Goal: Task Accomplishment & Management: Complete application form

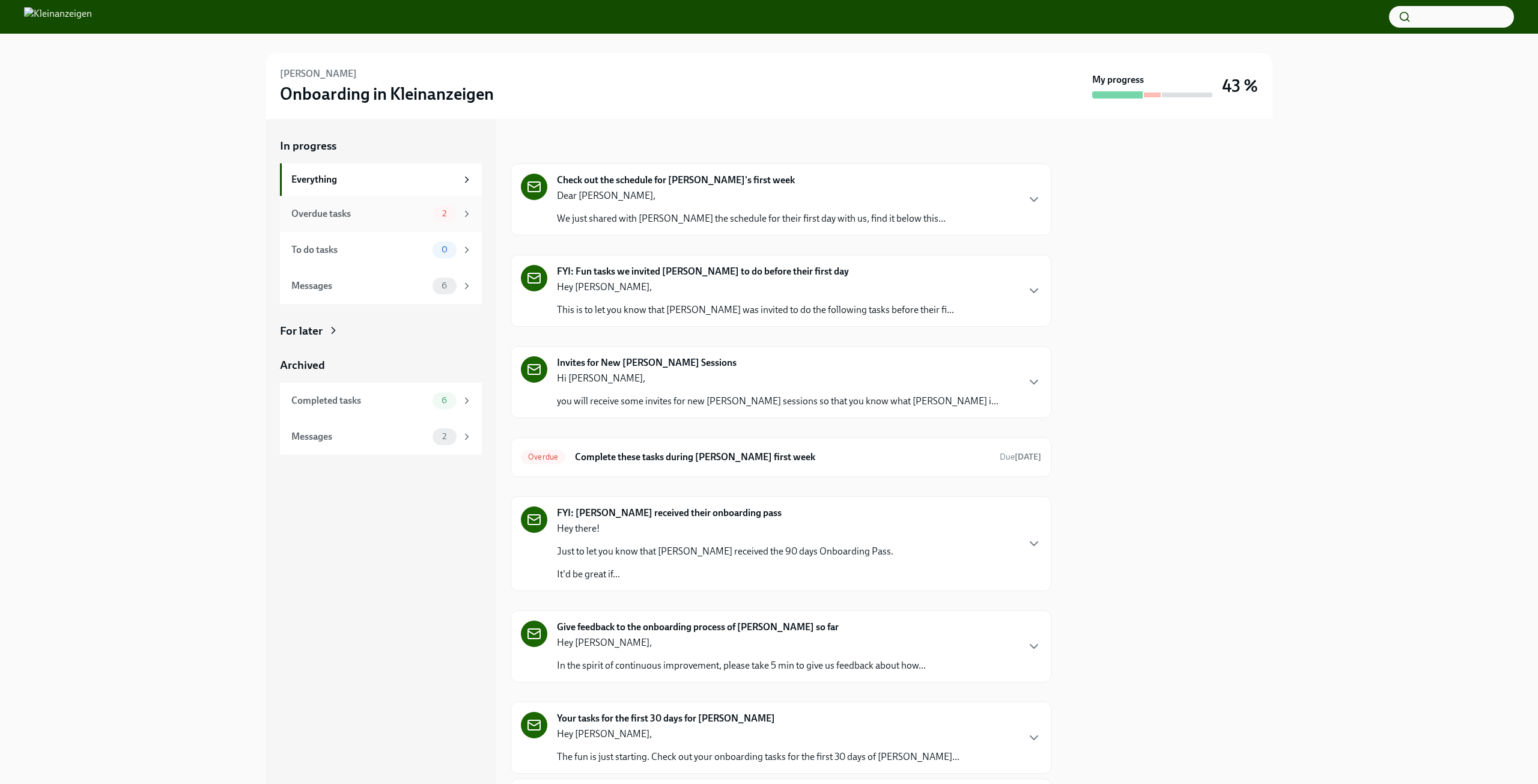
click at [321, 214] on div "Overdue tasks" at bounding box center [359, 214] width 136 height 13
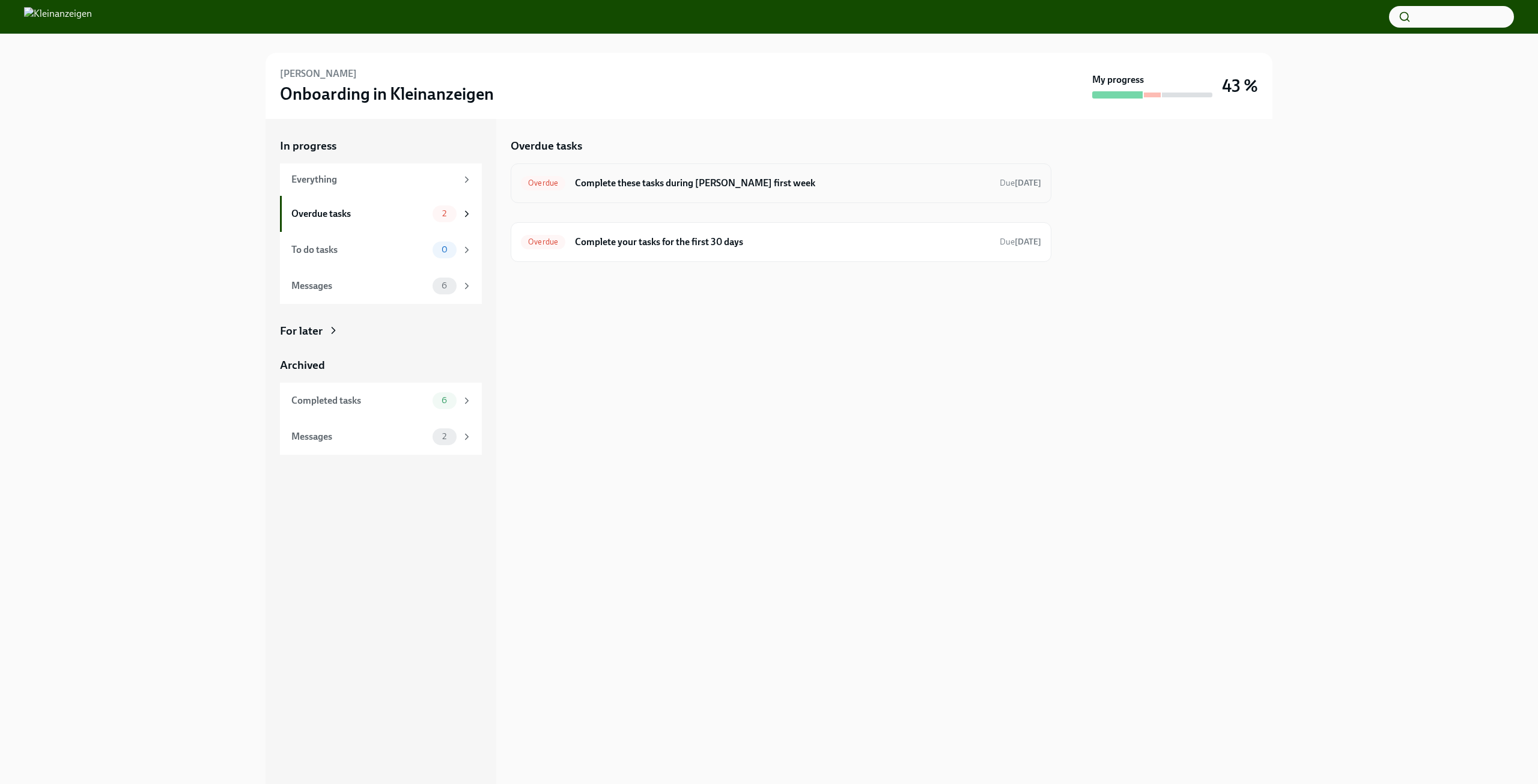
click at [710, 181] on h6 "Complete these tasks during [PERSON_NAME] first week" at bounding box center [782, 183] width 415 height 13
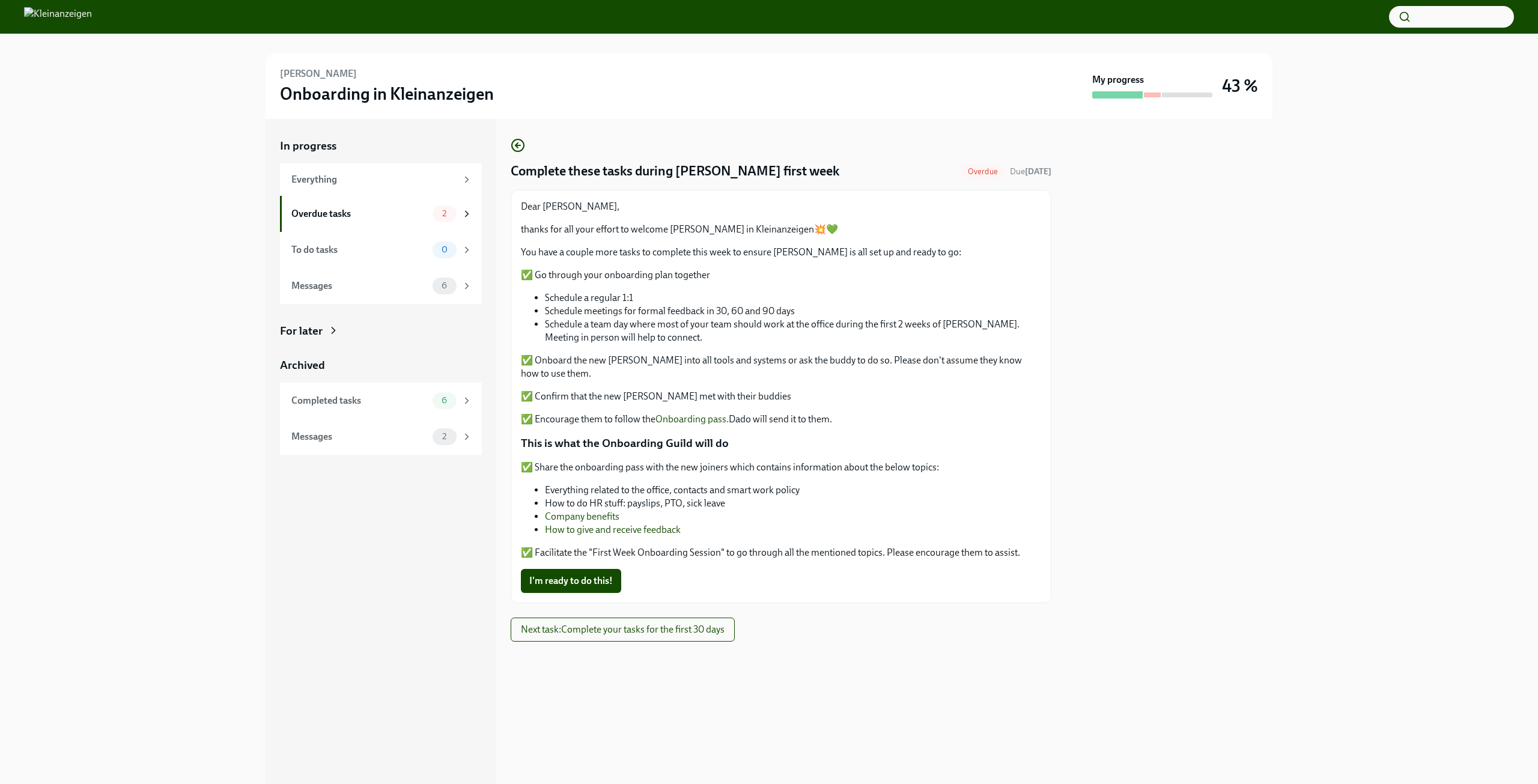
click at [688, 416] on link "Onboarding pass." at bounding box center [692, 419] width 74 height 11
click at [563, 583] on span "I'm ready to do this!" at bounding box center [571, 580] width 83 height 12
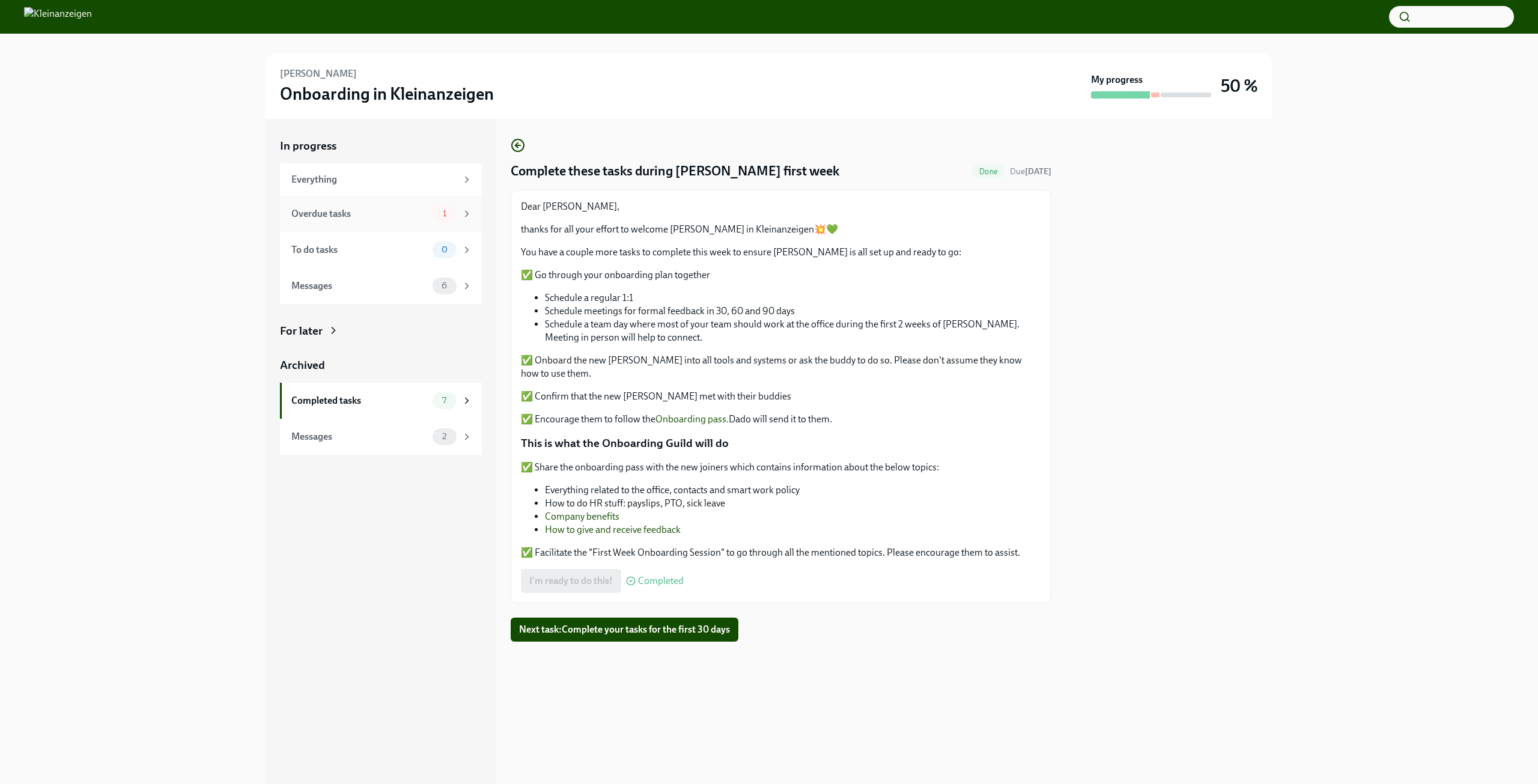
click at [396, 211] on div "Overdue tasks" at bounding box center [359, 214] width 136 height 13
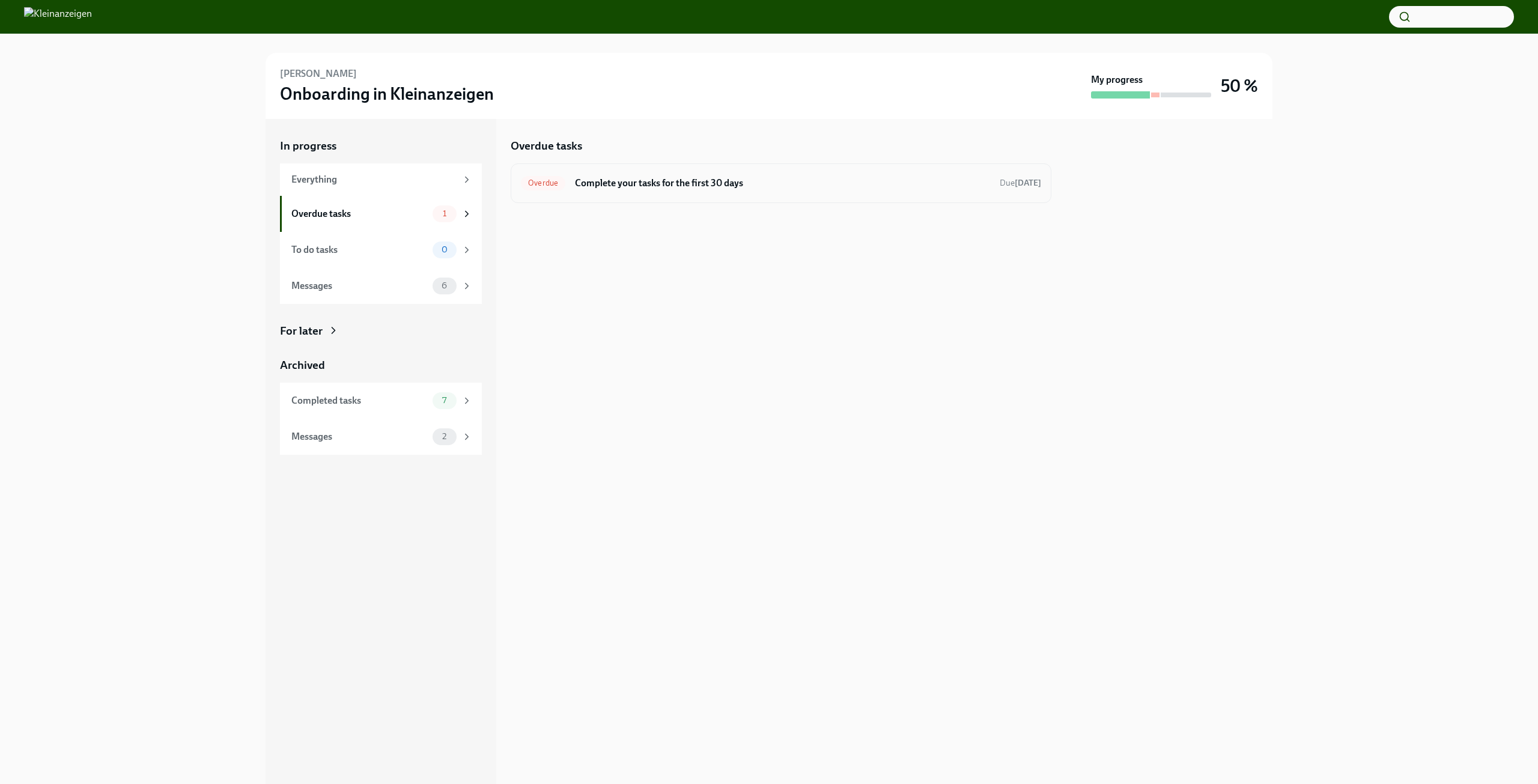
click at [629, 194] on div "Overdue Complete your tasks for the first 30 days Due [DATE]" at bounding box center [781, 183] width 541 height 40
click at [630, 178] on h6 "Complete your tasks for the first 30 days" at bounding box center [782, 183] width 415 height 13
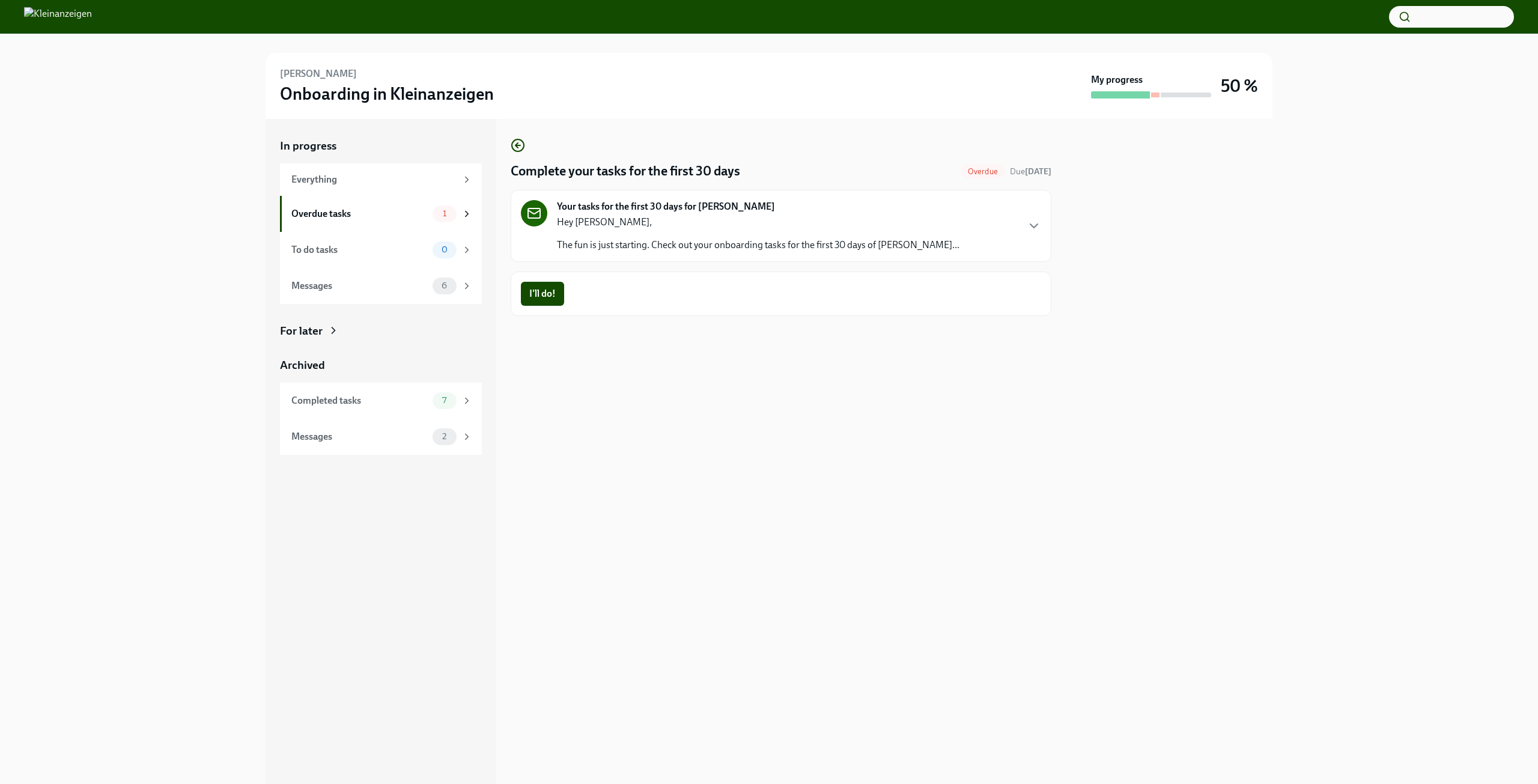
click at [604, 252] on p "The fun is just starting. Check out your onboarding tasks for the first 30 days…" at bounding box center [758, 245] width 402 height 13
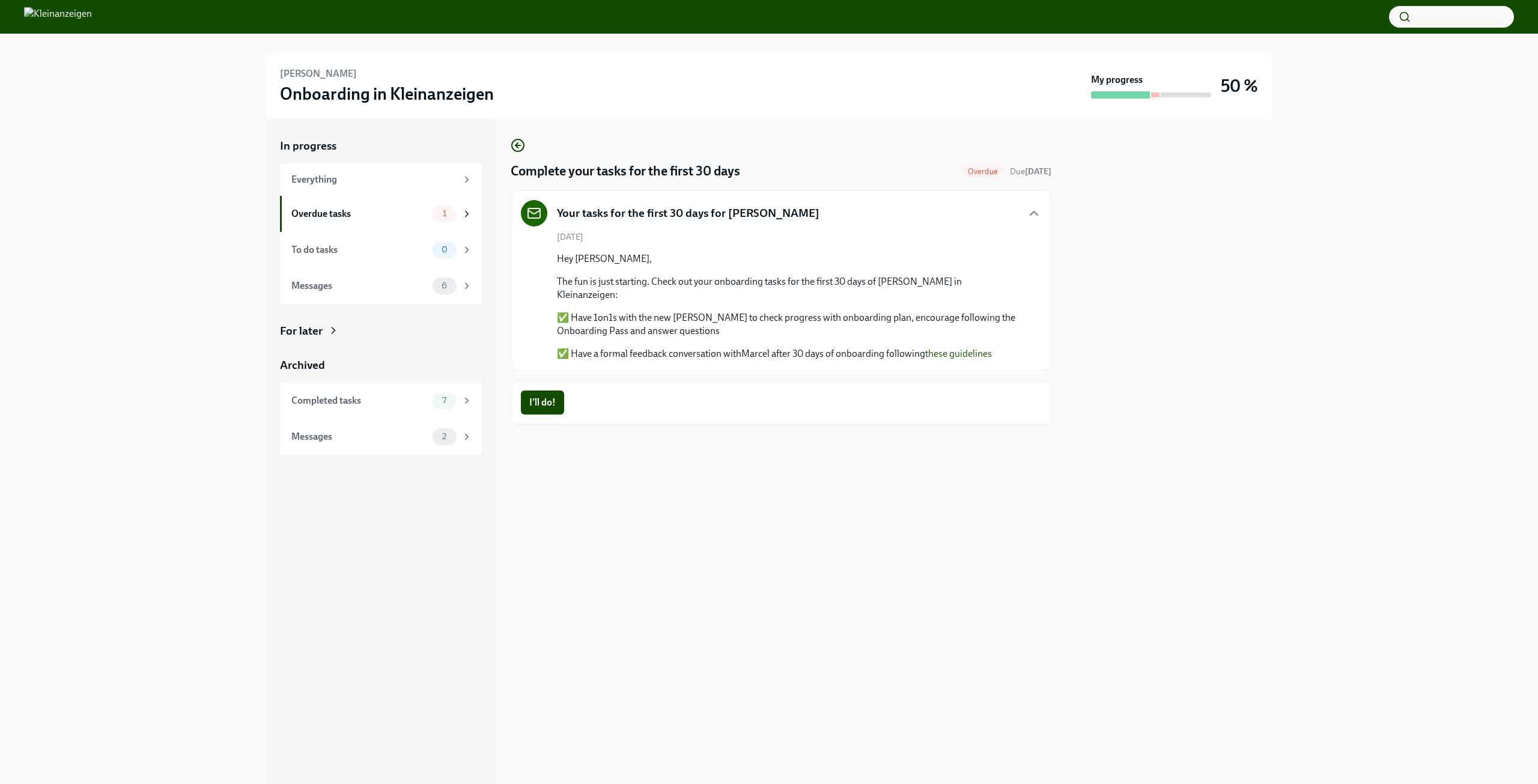
click at [975, 347] on link "these guidelines" at bounding box center [958, 353] width 67 height 11
drag, startPoint x: 1015, startPoint y: 341, endPoint x: 573, endPoint y: 349, distance: 442.1
click at [573, 349] on div "Your tasks for the first 30 days for [PERSON_NAME] [DATE] Hey [PERSON_NAME], Th…" at bounding box center [781, 280] width 541 height 181
copy p "Have a formal feedback conversation withMarcel after 30 days of onboarding foll…"
click at [540, 397] on span "I'll do!" at bounding box center [543, 402] width 26 height 12
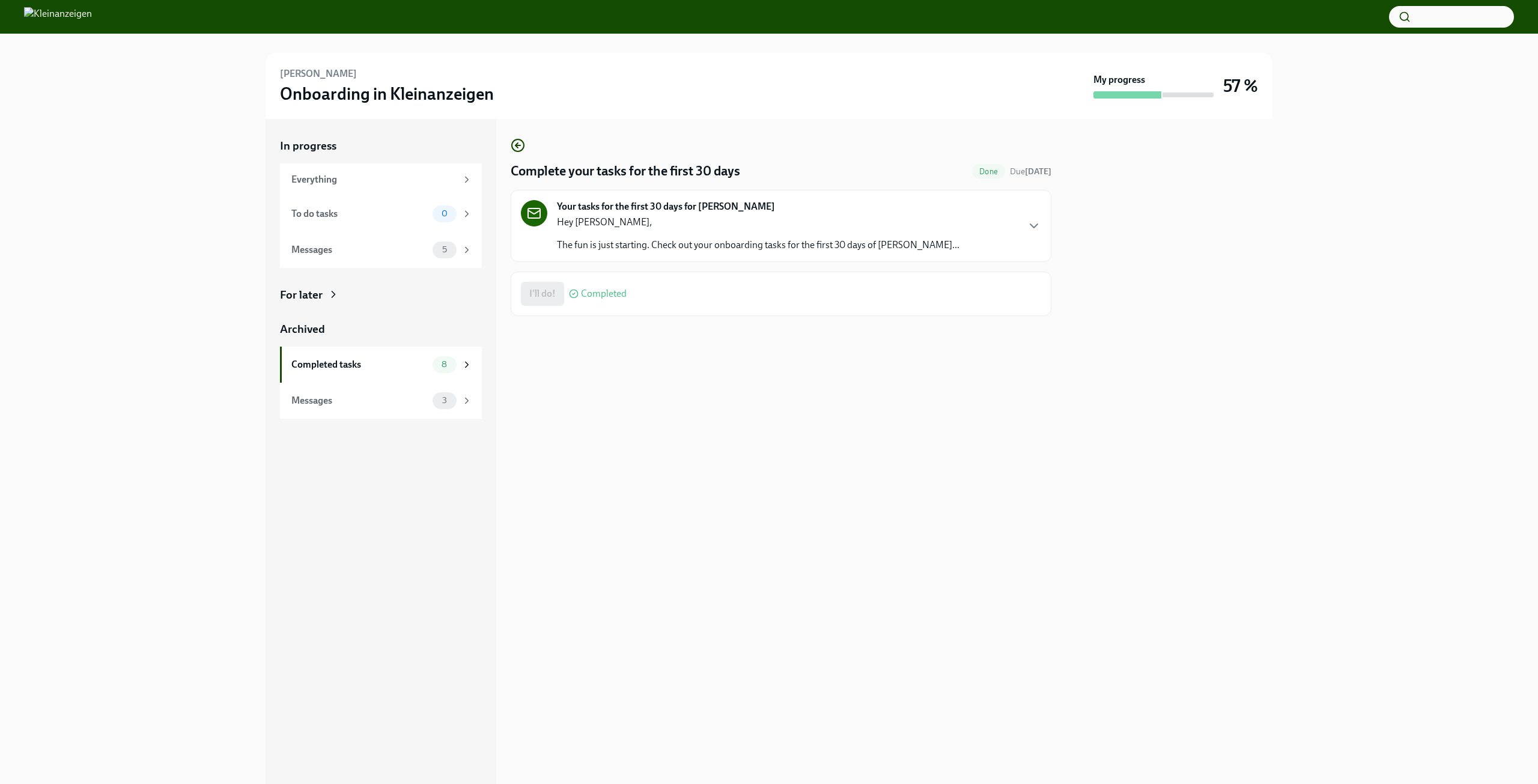
click at [322, 296] on div "For later" at bounding box center [301, 295] width 42 height 16
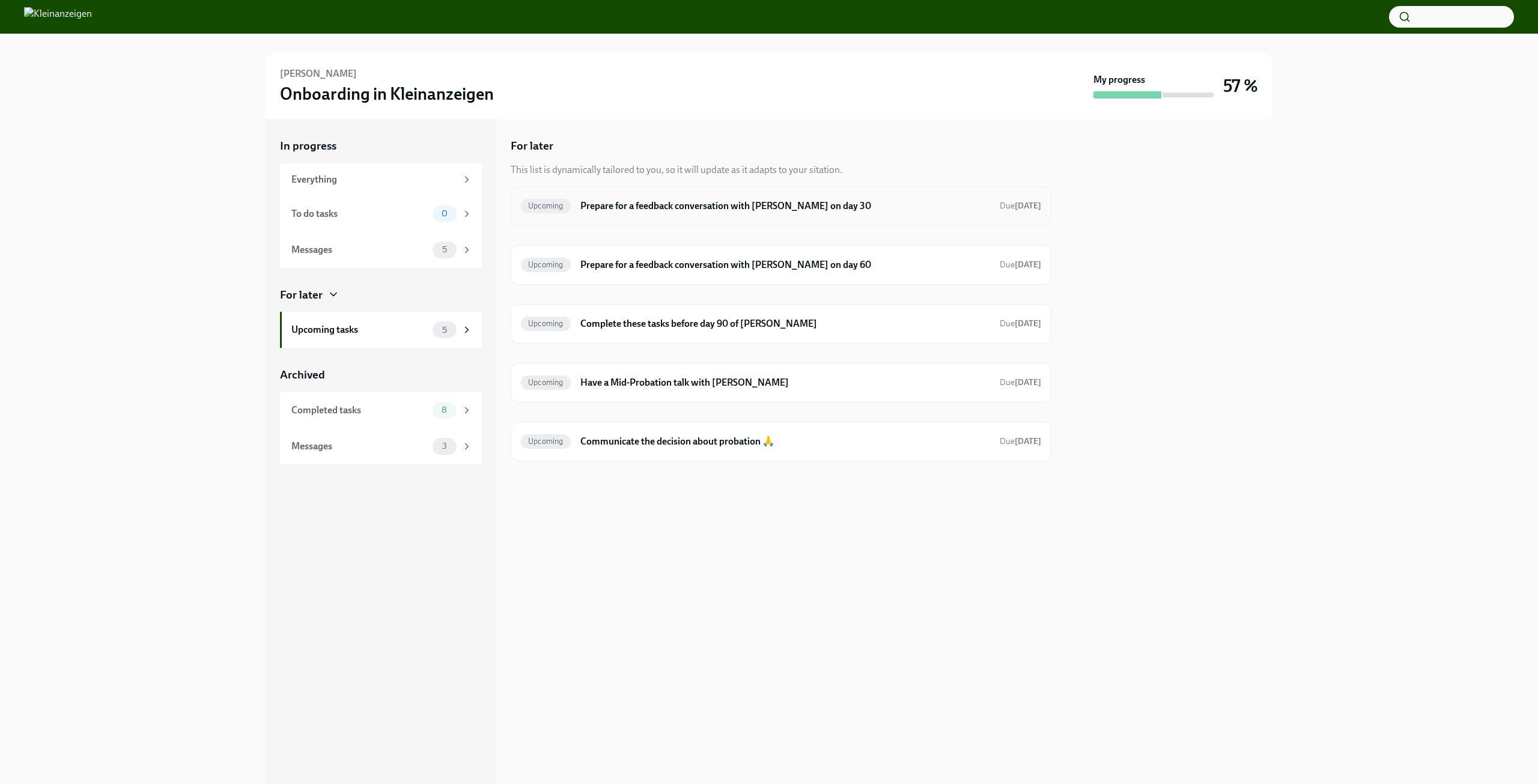
click at [645, 211] on h6 "Prepare for a feedback conversation with [PERSON_NAME] on day 30" at bounding box center [786, 205] width 410 height 13
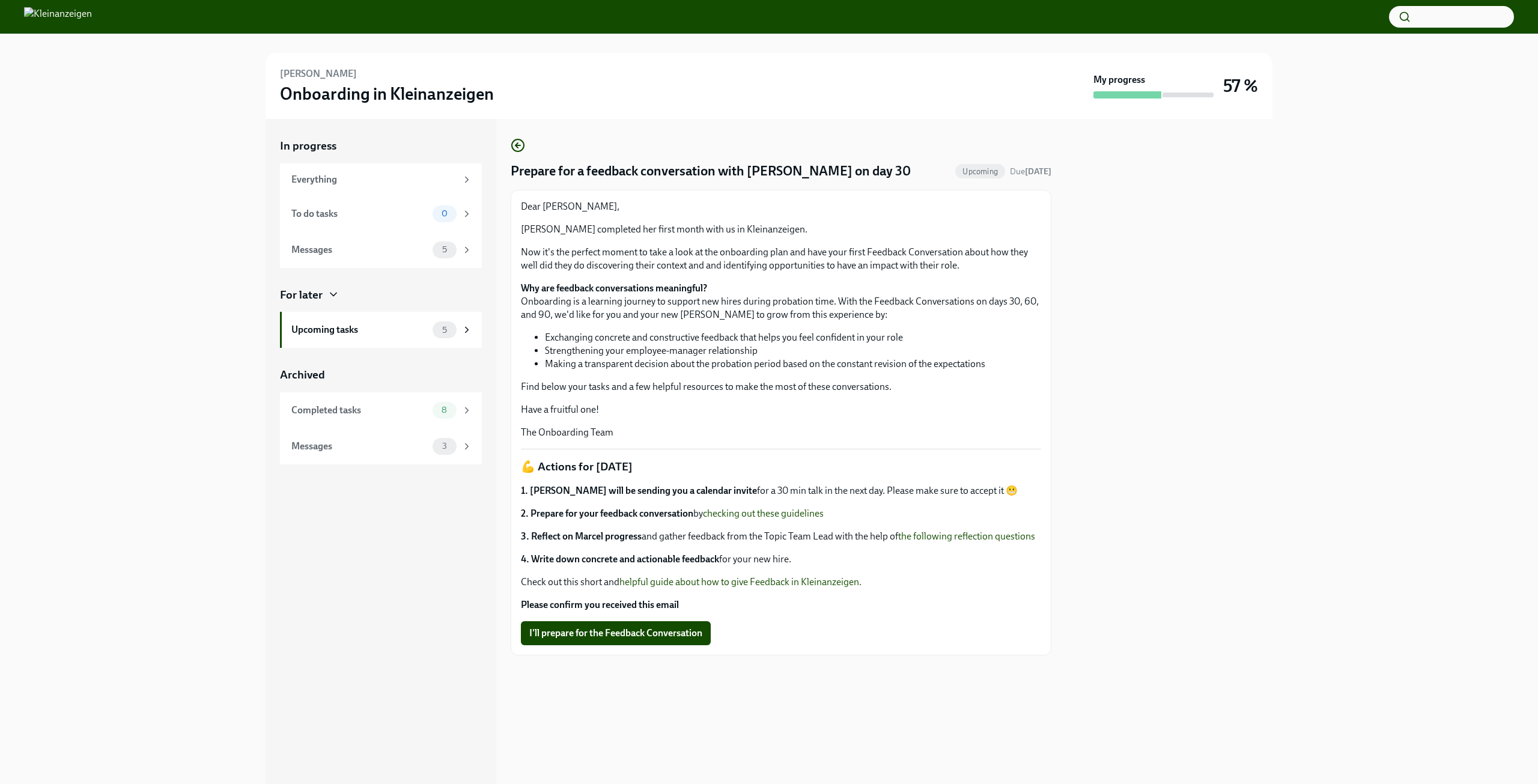
click at [753, 515] on link "checking out these guidelines" at bounding box center [764, 513] width 121 height 11
click at [1436, 17] on button "button" at bounding box center [1451, 17] width 125 height 22
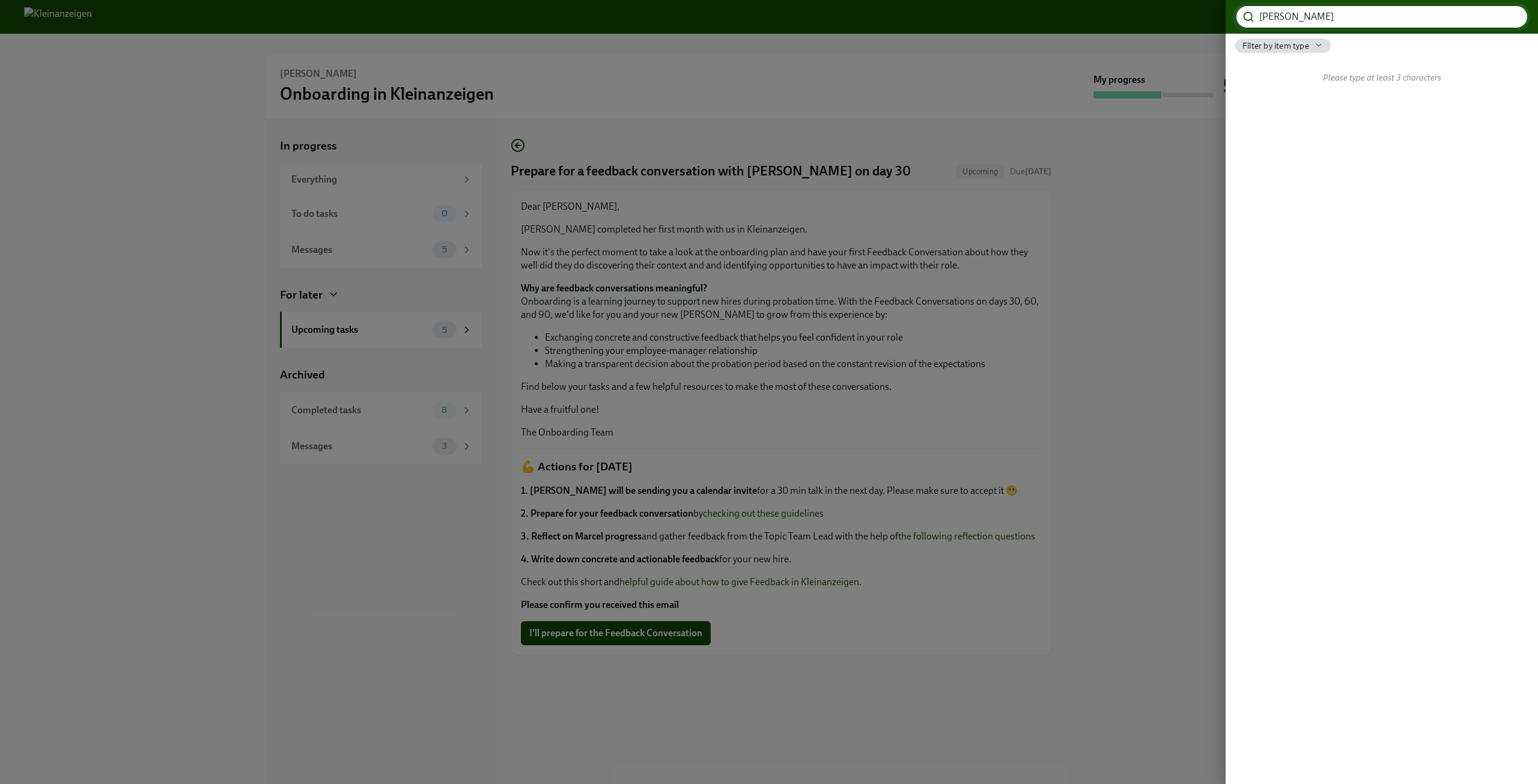
type input "[PERSON_NAME]"
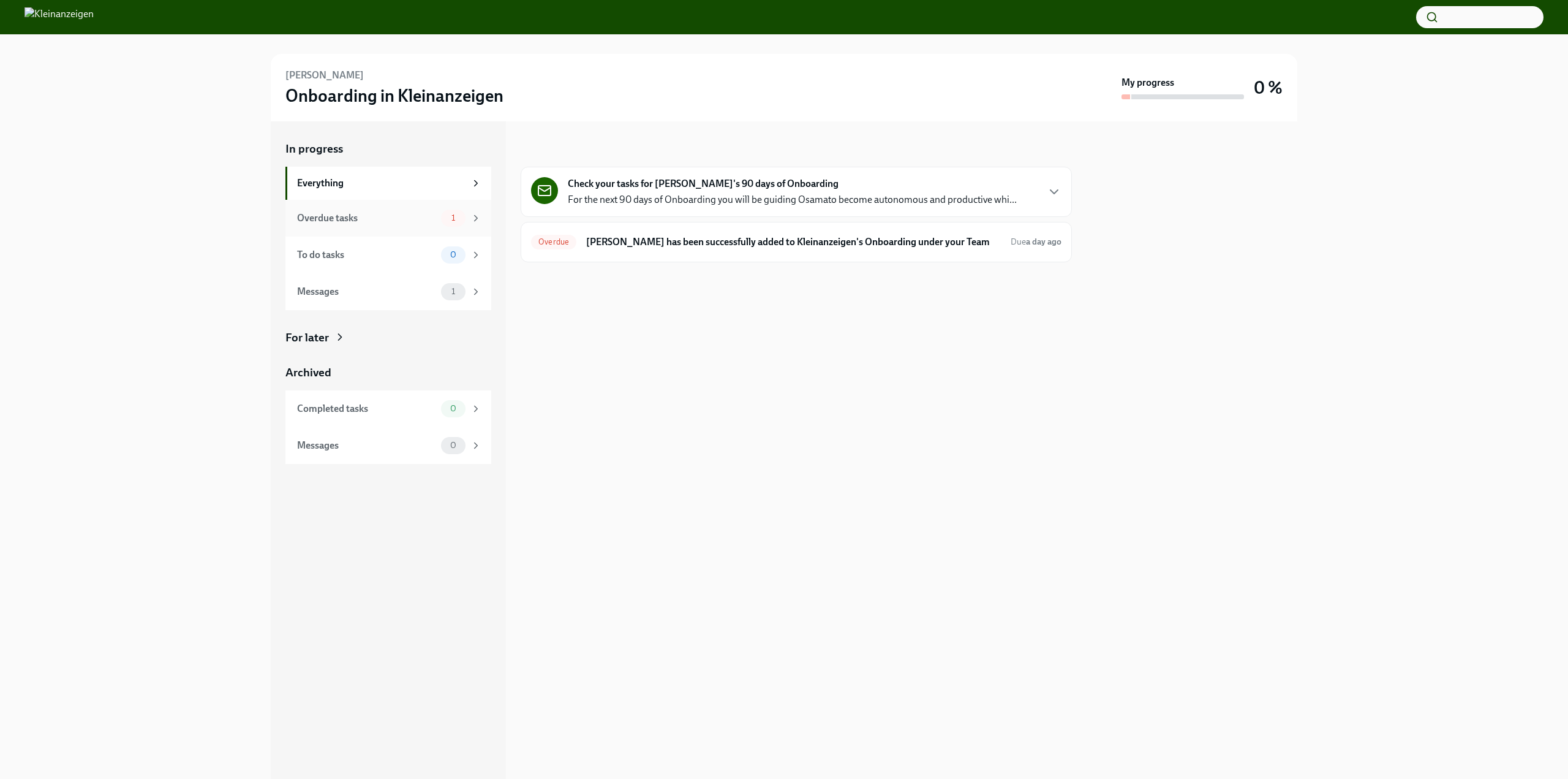
click at [340, 227] on div "Overdue tasks 1" at bounding box center [388, 218] width 206 height 37
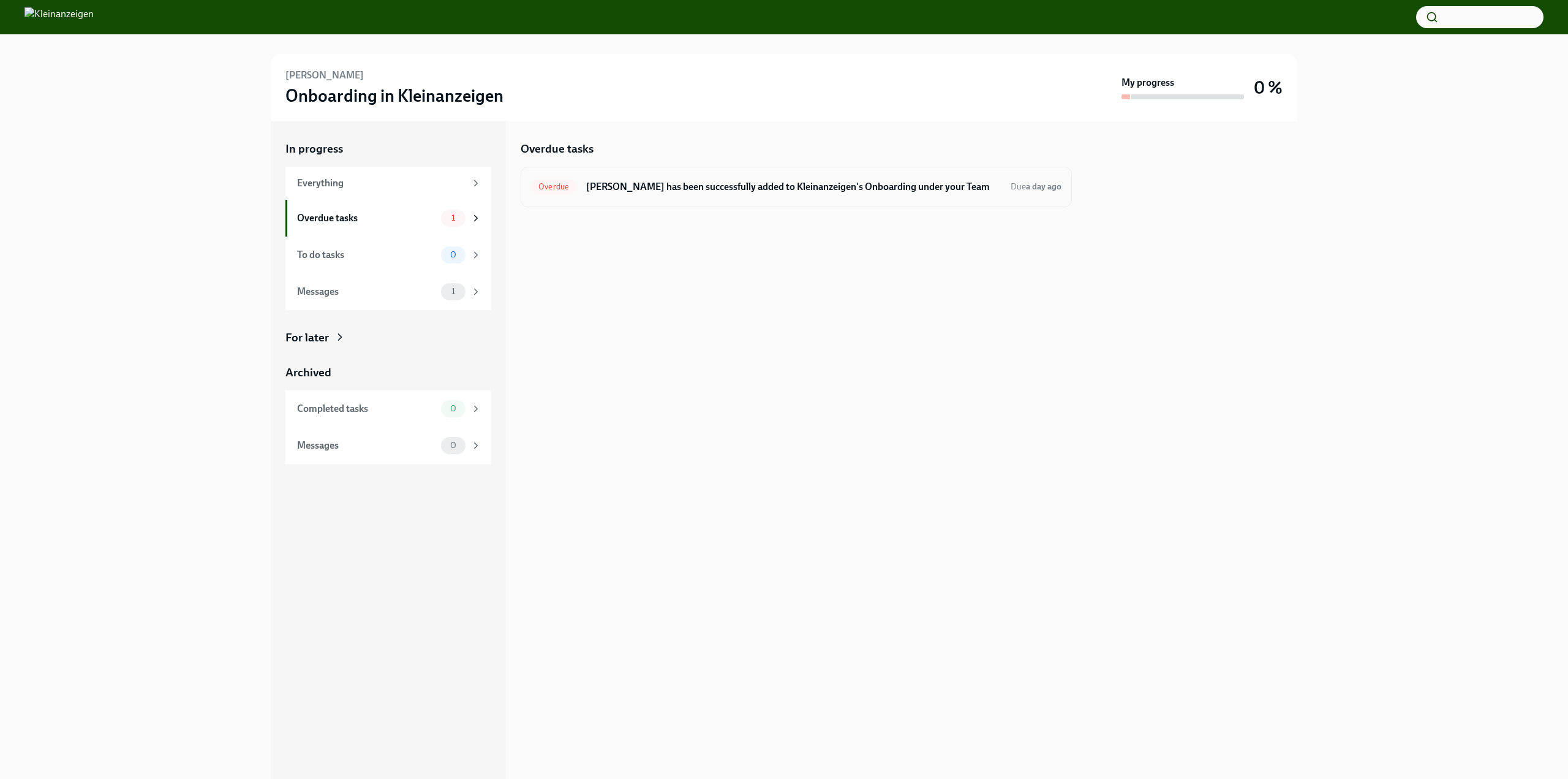
click at [718, 191] on h6 "Osama Sohail has been successfully added to Kleinanzeigen's Onboarding under yo…" at bounding box center [793, 187] width 415 height 13
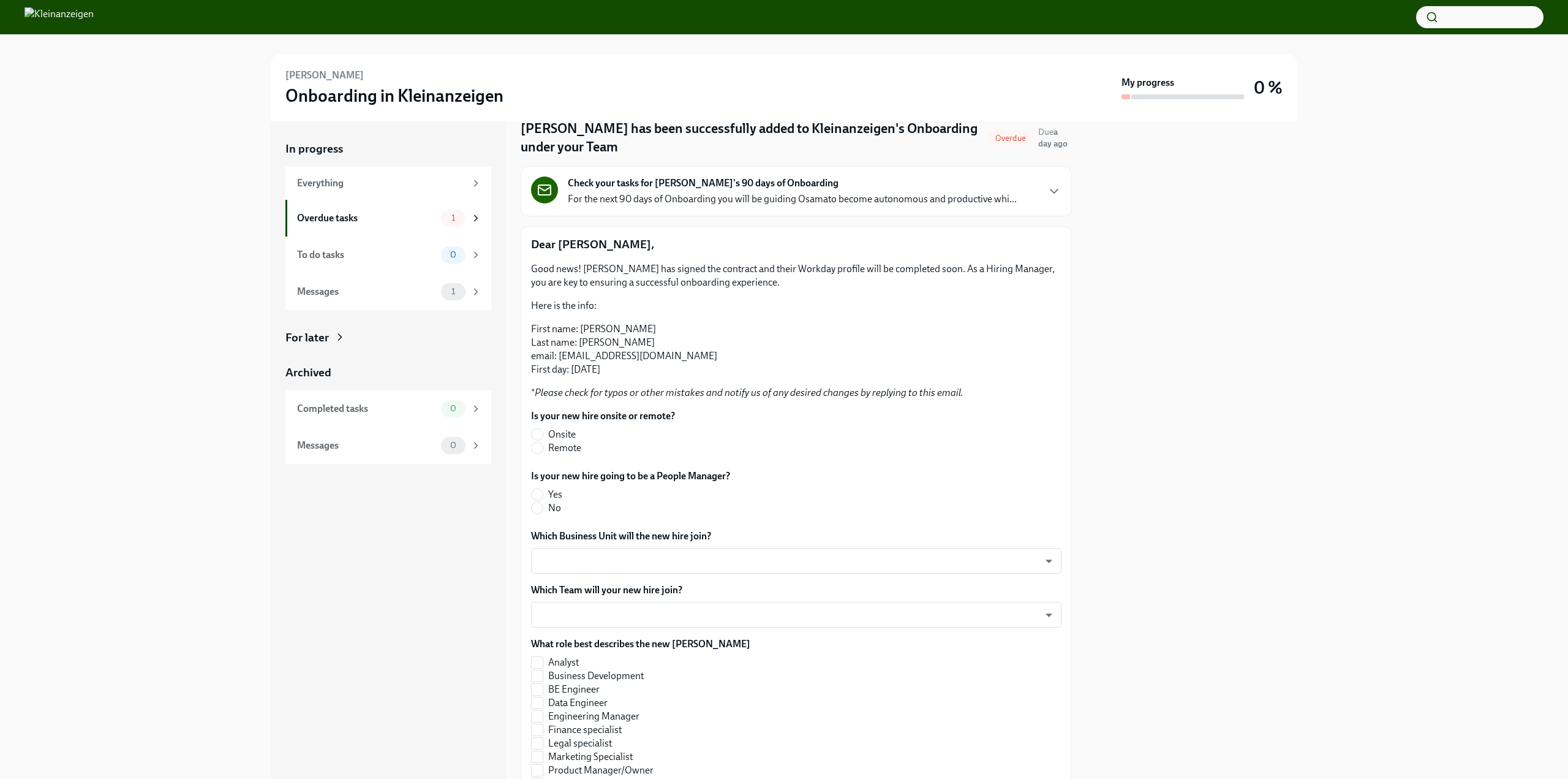
scroll to position [42, 0]
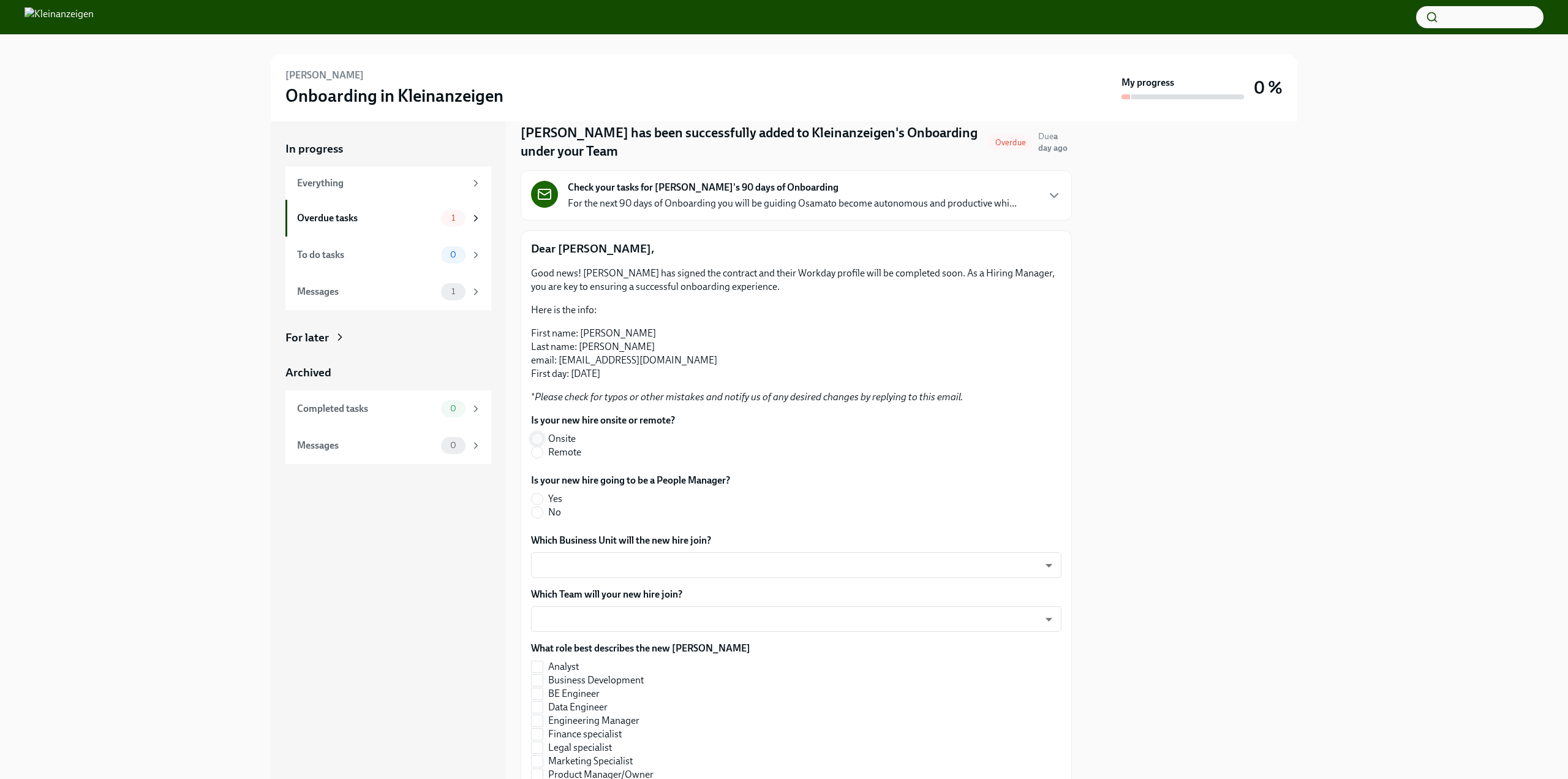
click at [538, 440] on input "Onsite" at bounding box center [537, 438] width 11 height 11
radio input "true"
click at [537, 515] on input "No" at bounding box center [537, 512] width 11 height 11
radio input "true"
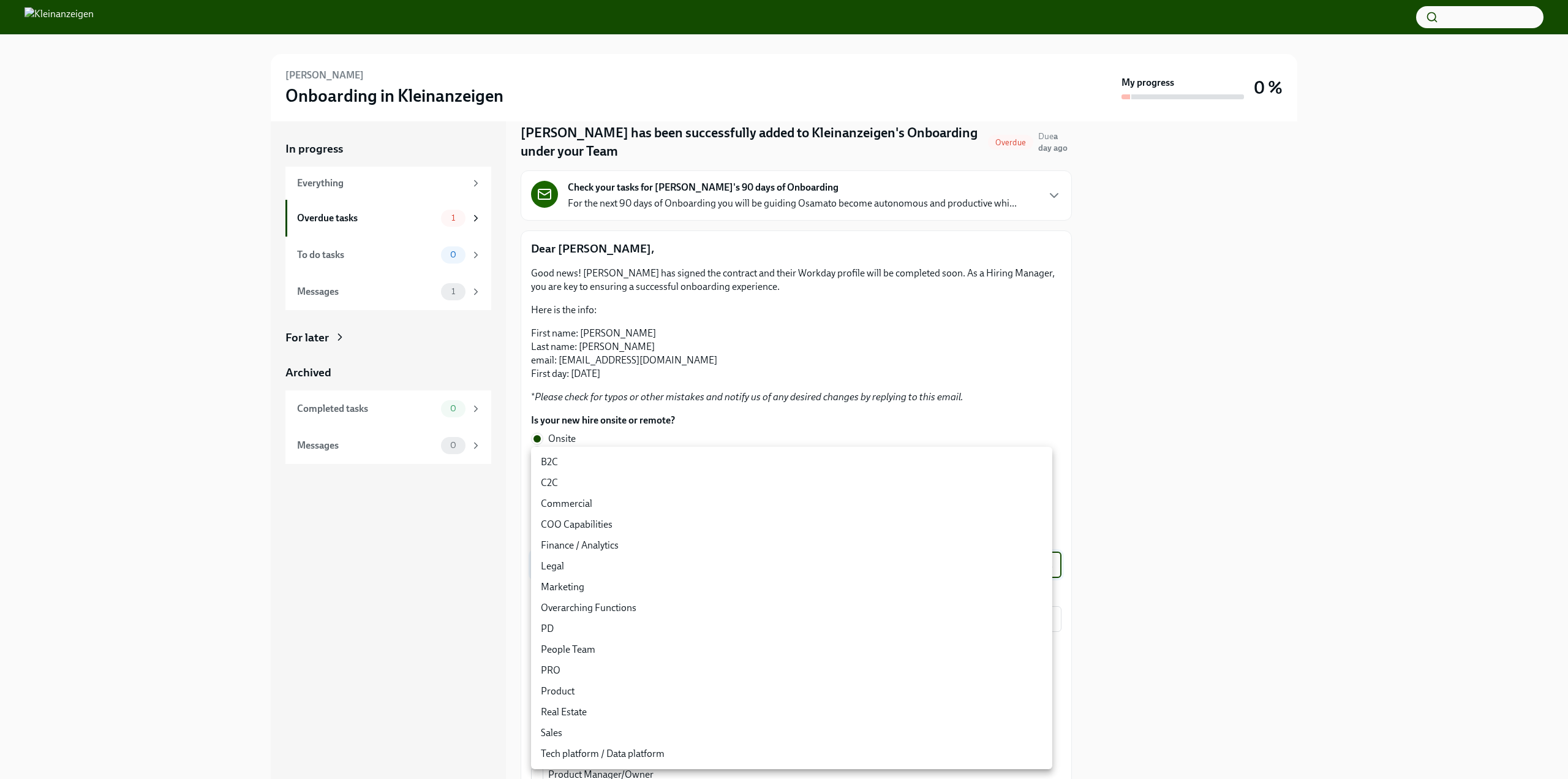
click at [556, 564] on body "Osama Sohail Onboarding in Kleinanzeigen My progress 0 % In progress Everything…" at bounding box center [784, 390] width 1568 height 779
click at [600, 607] on li "Overarching Functions" at bounding box center [791, 607] width 521 height 21
type input "eIDlesQ6J"
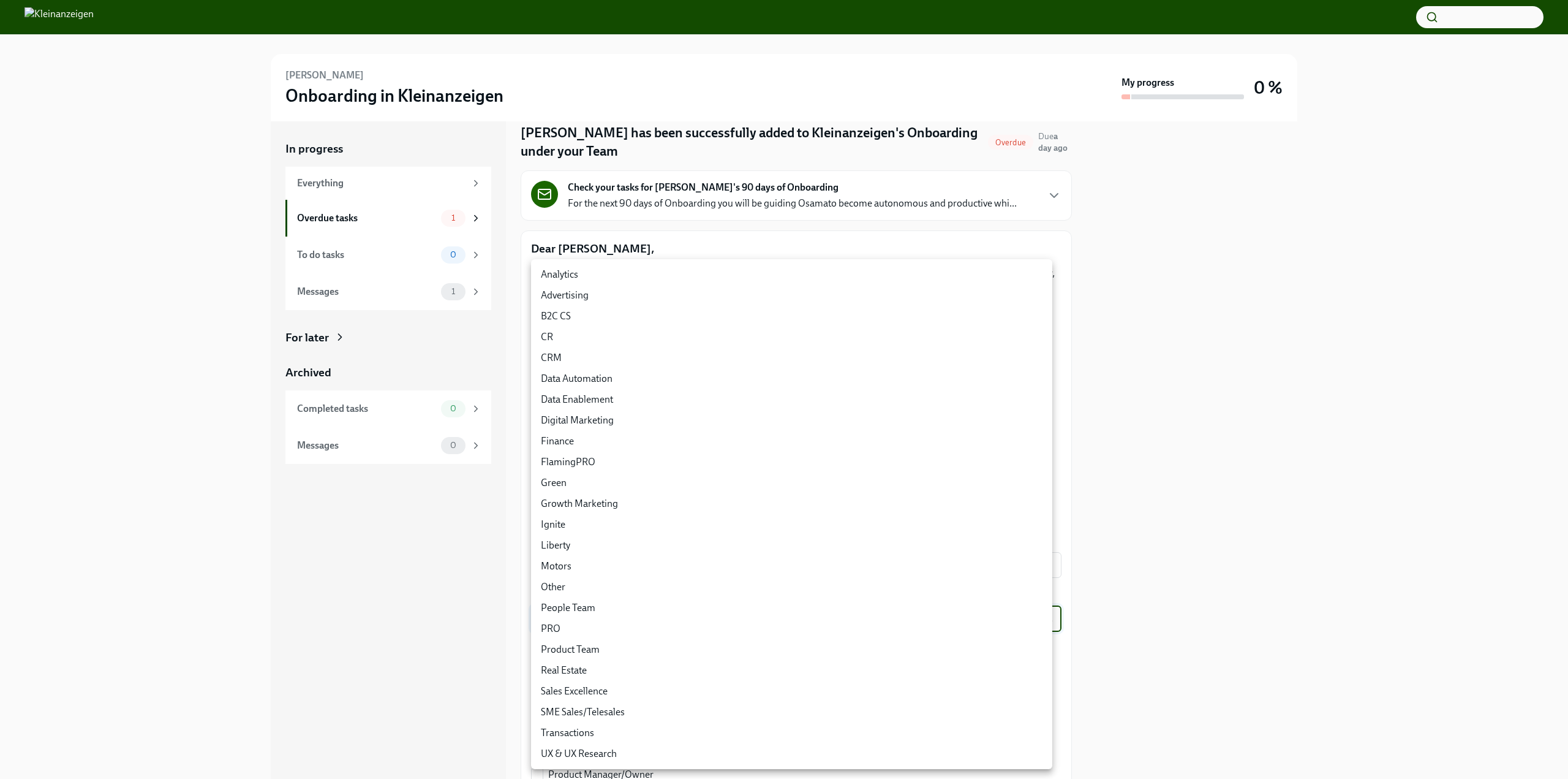
click at [615, 622] on body "Osama Sohail Onboarding in Kleinanzeigen My progress 0 % In progress Everything…" at bounding box center [784, 390] width 1568 height 779
click at [566, 436] on li "Finance" at bounding box center [791, 441] width 521 height 21
type input "N5GrMghrj"
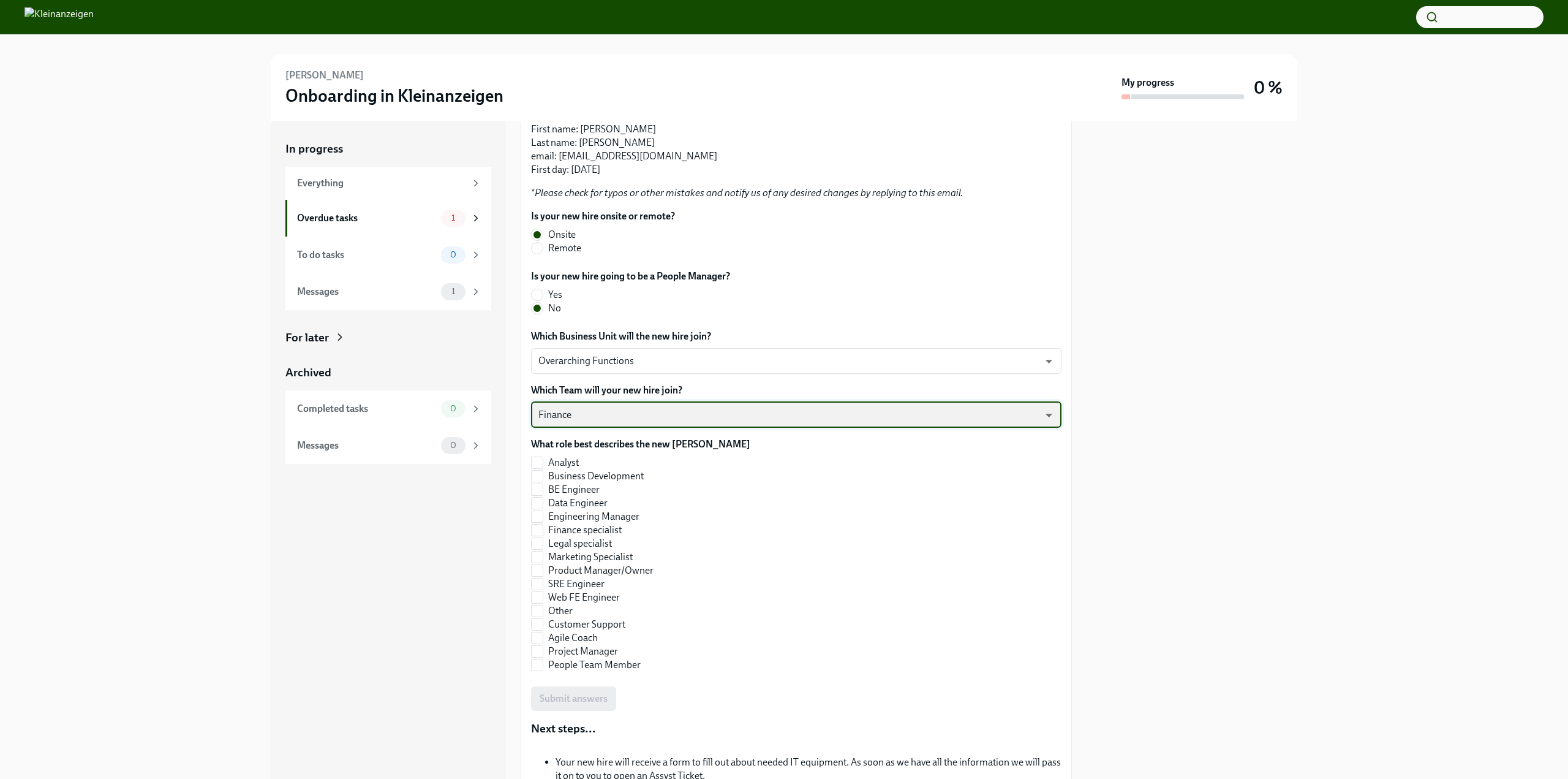
scroll to position [287, 0]
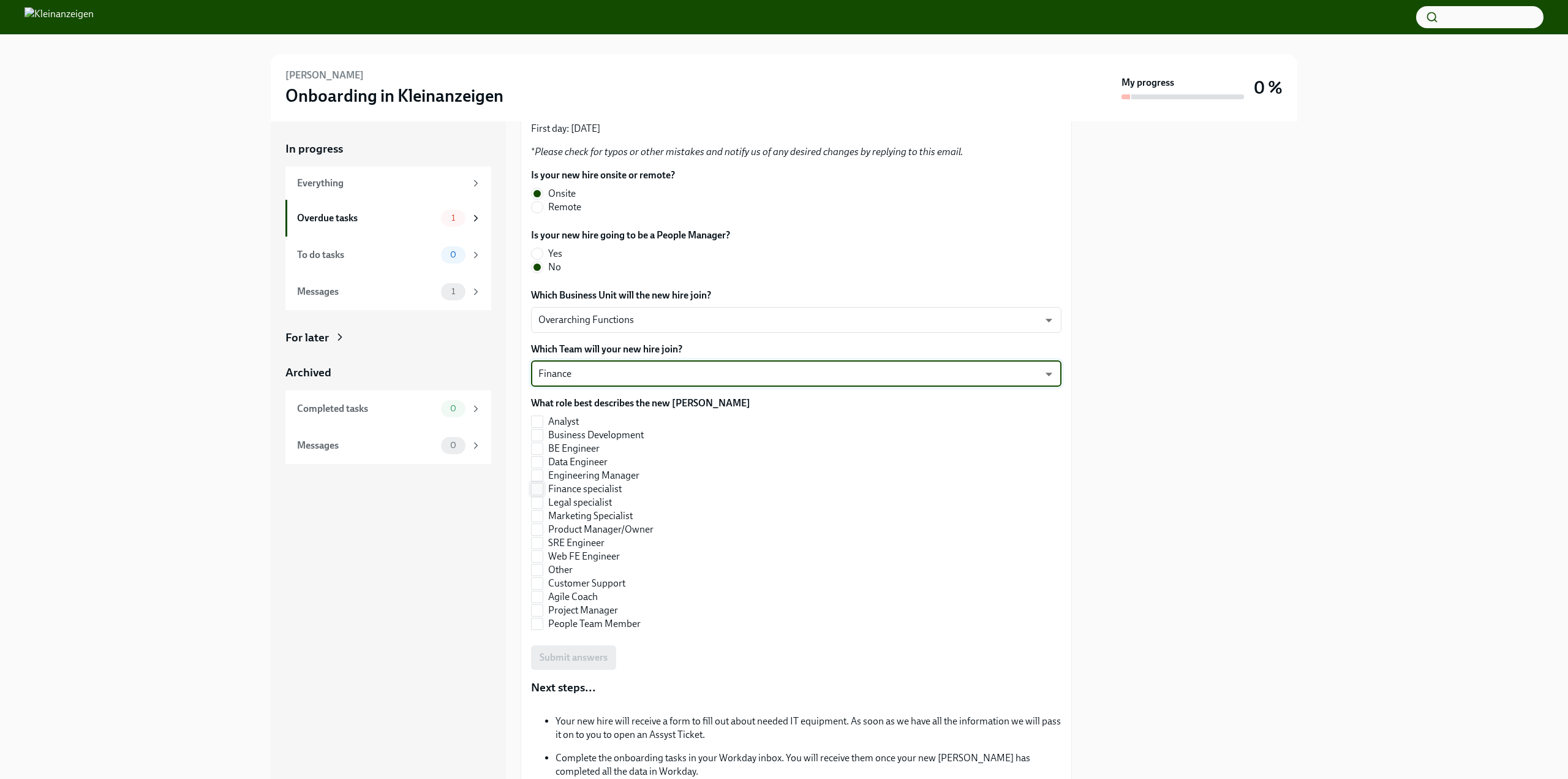
click at [539, 491] on input "Finance specialist" at bounding box center [537, 489] width 11 height 11
checkbox input "true"
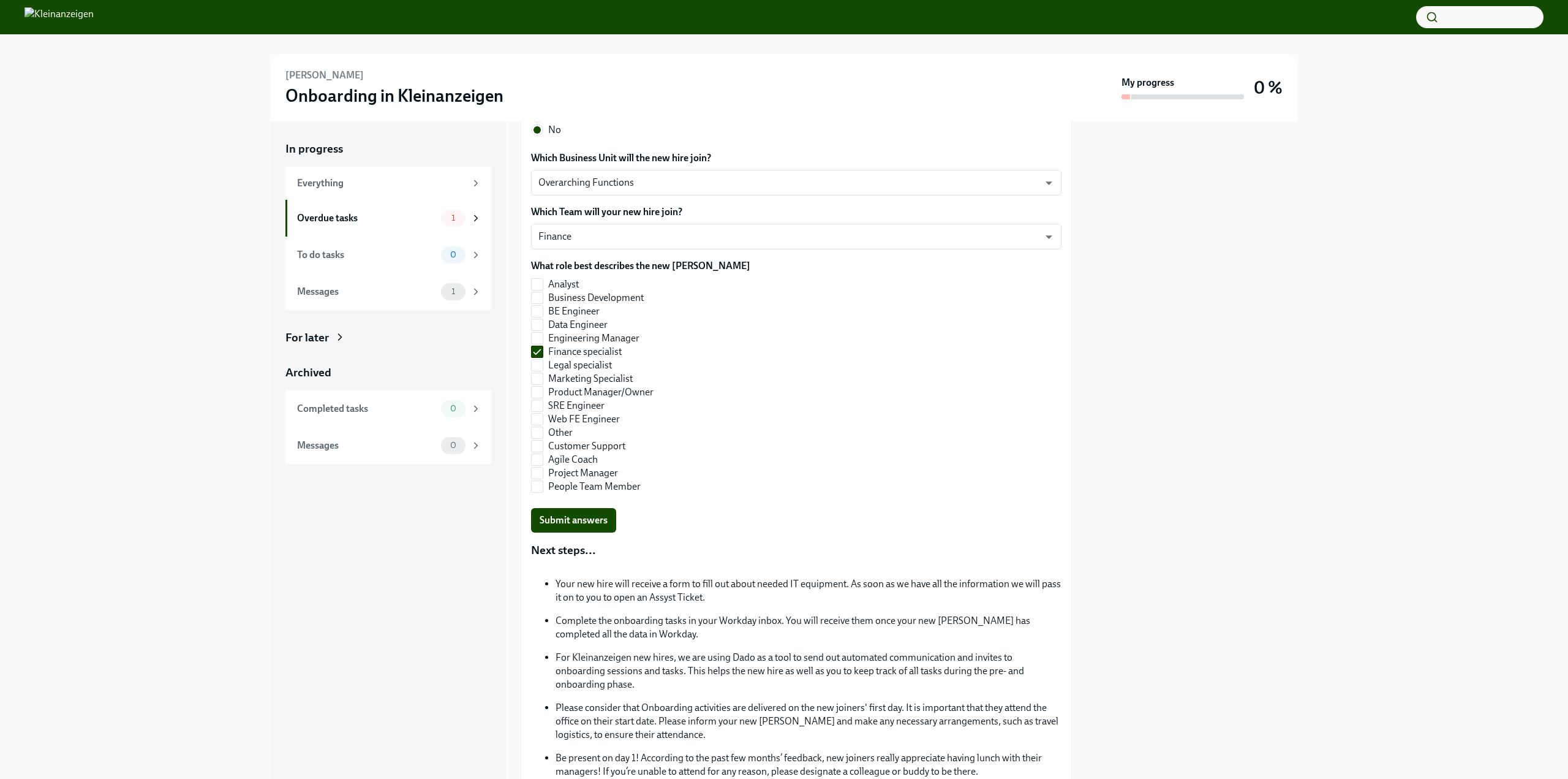
scroll to position [471, 0]
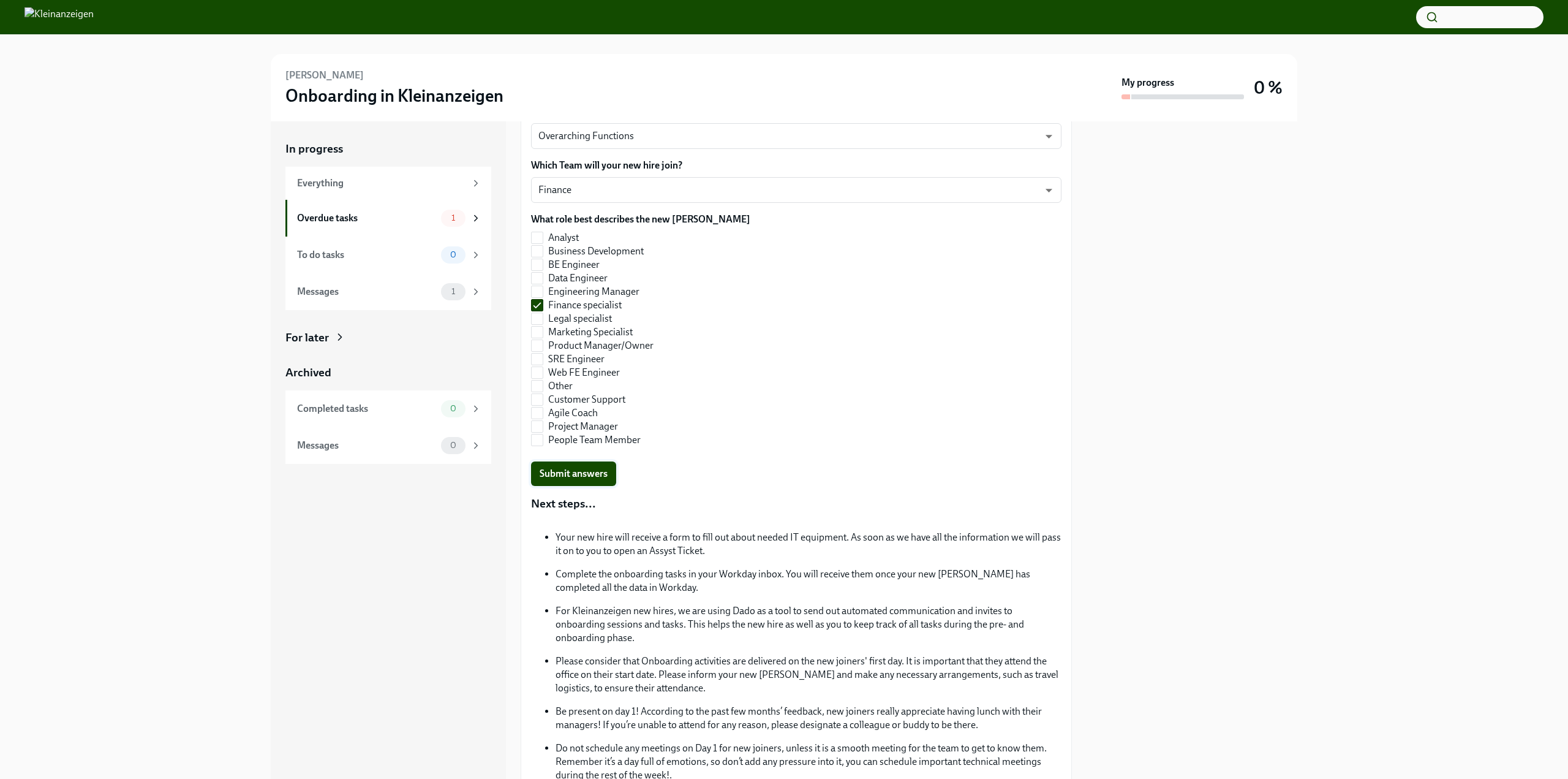
click at [592, 473] on span "Submit answers" at bounding box center [573, 473] width 68 height 12
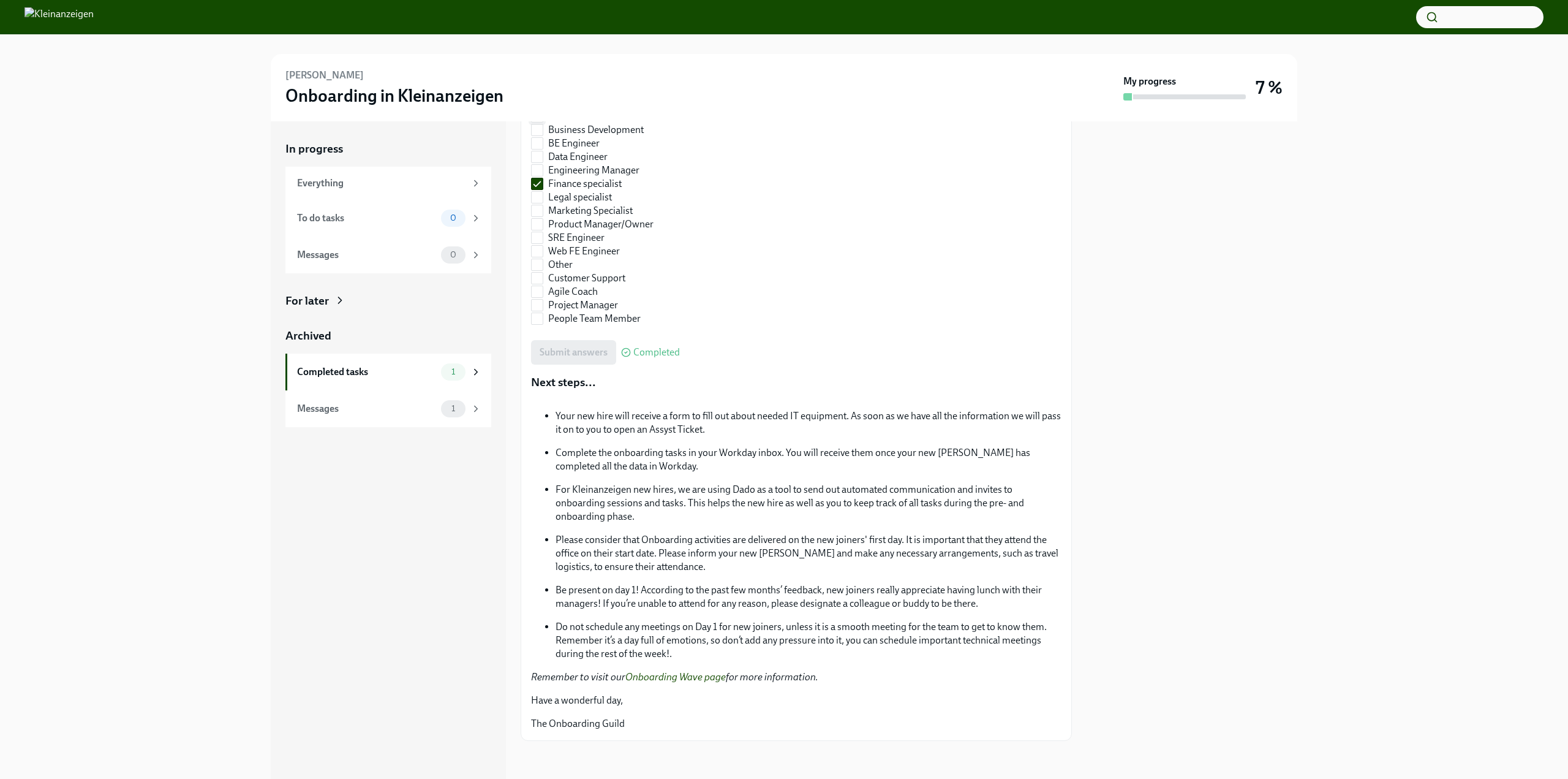
scroll to position [593, 0]
click at [336, 300] on icon at bounding box center [340, 300] width 12 height 12
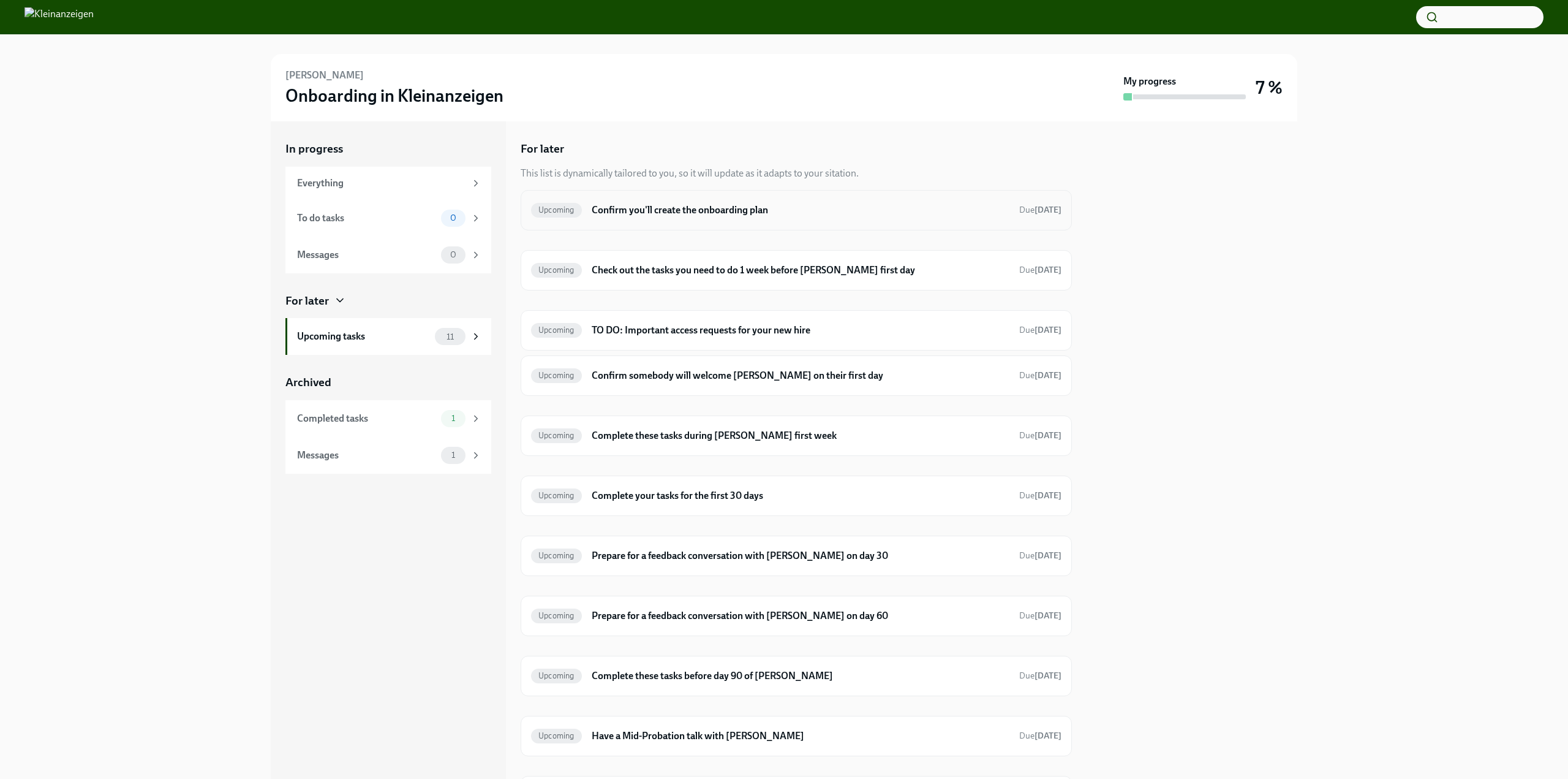
click at [730, 212] on h6 "Confirm you'll create the onboarding plan" at bounding box center [801, 210] width 418 height 13
